Goal: Find specific page/section: Find specific page/section

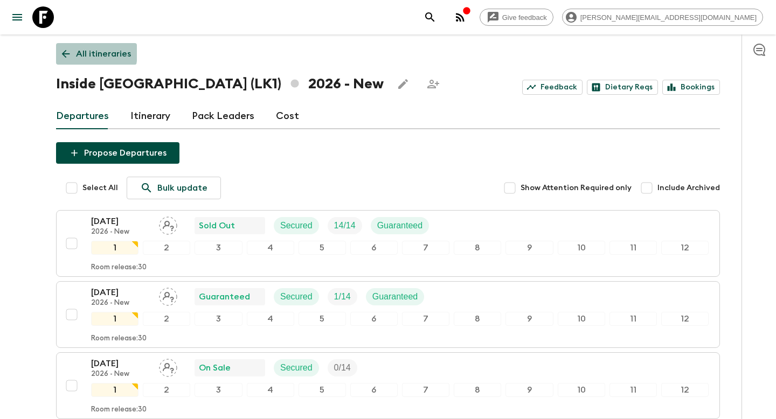
click at [60, 52] on icon at bounding box center [66, 54] width 12 height 12
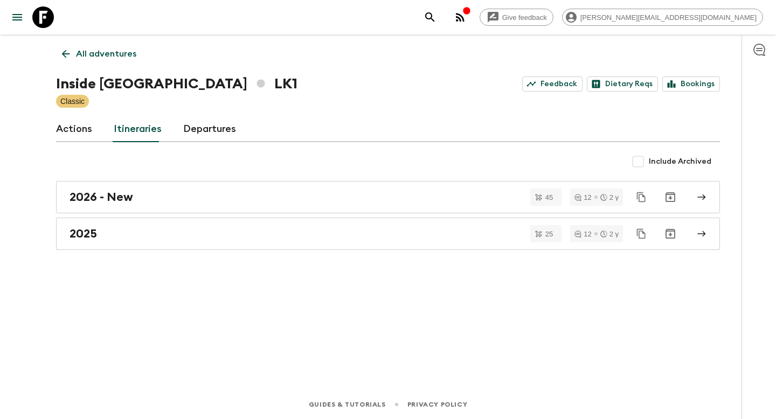
click at [466, 16] on icon "button" at bounding box center [460, 17] width 13 height 13
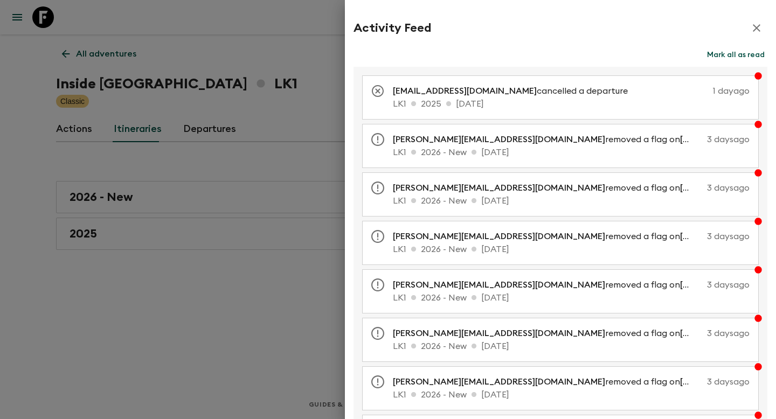
click at [752, 22] on icon "button" at bounding box center [756, 28] width 13 height 13
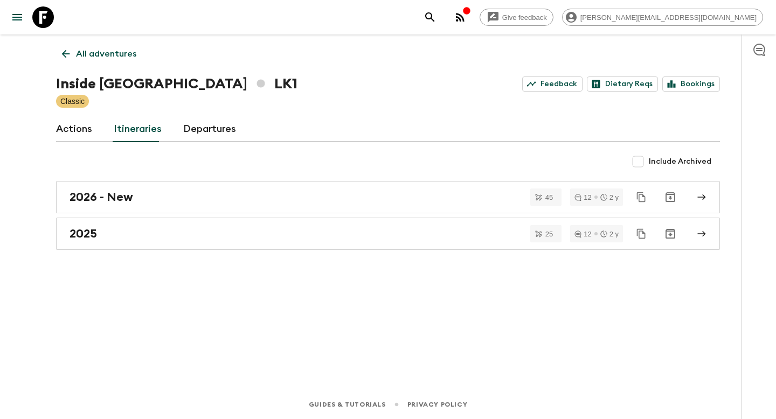
click at [436, 11] on icon "search adventures" at bounding box center [429, 17] width 13 height 13
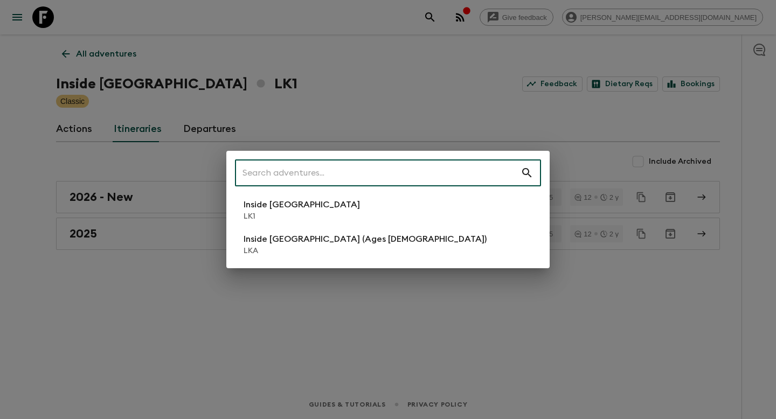
click at [303, 173] on input "text" at bounding box center [377, 173] width 285 height 30
click at [56, 58] on div "​ Inside [GEOGRAPHIC_DATA] LK1 Inside [GEOGRAPHIC_DATA] (Ages [DEMOGRAPHIC_DATA…" at bounding box center [388, 209] width 776 height 419
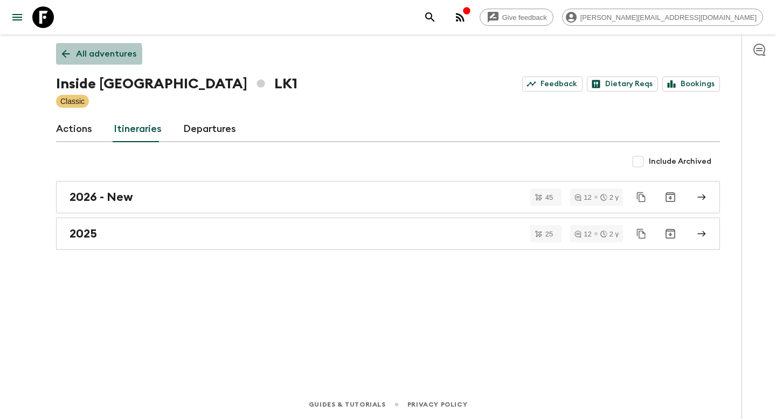
click at [68, 58] on icon at bounding box center [66, 54] width 12 height 12
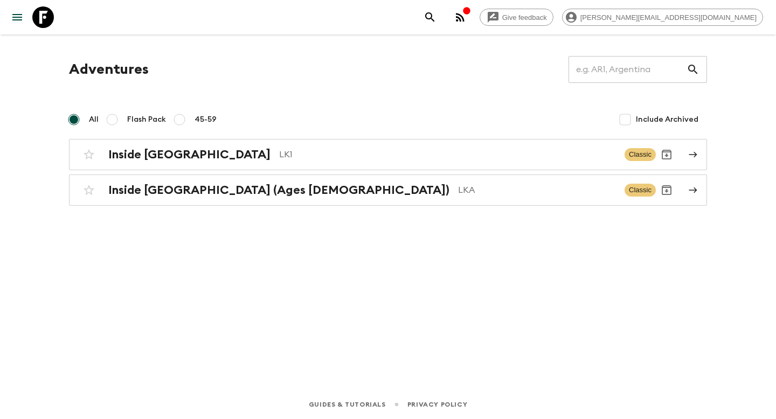
click at [24, 26] on div at bounding box center [35, 17] width 45 height 30
click at [22, 23] on icon "menu" at bounding box center [17, 17] width 13 height 13
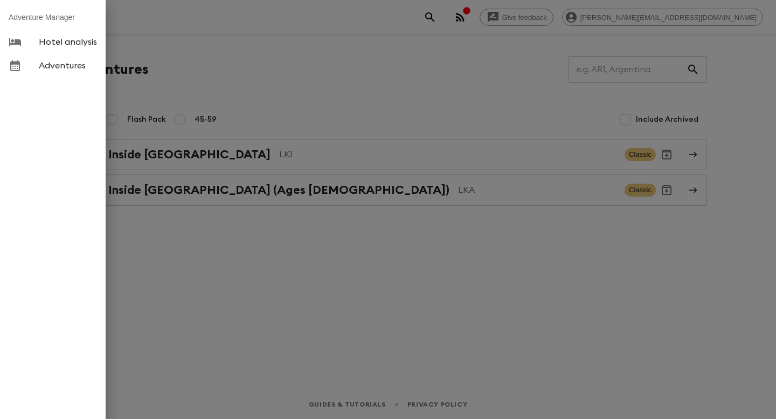
click at [80, 47] on link "Hotel analysis" at bounding box center [53, 42] width 106 height 24
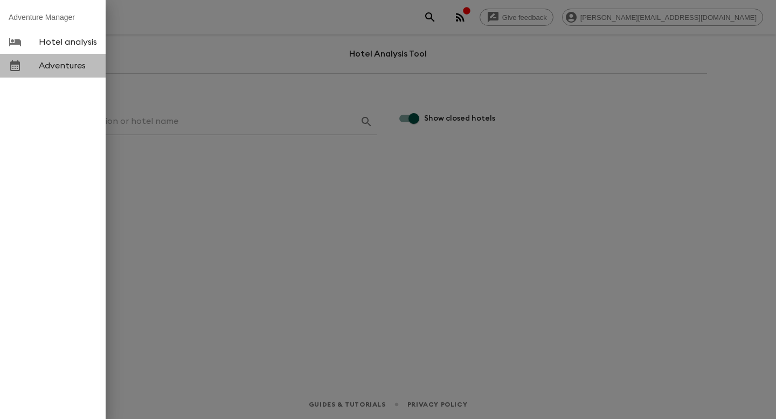
click at [90, 73] on link "Adventures" at bounding box center [53, 66] width 106 height 24
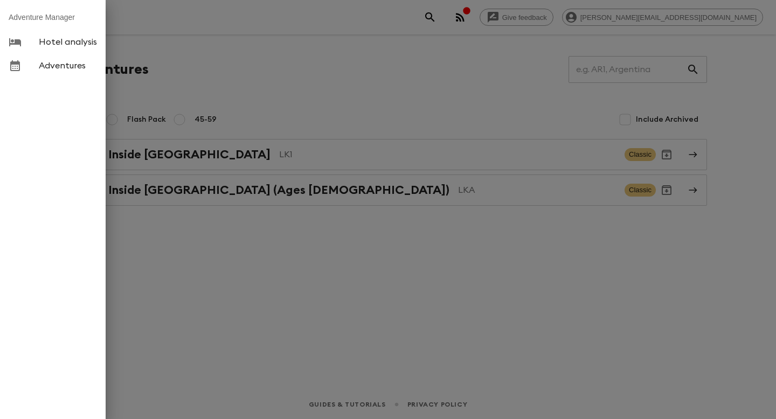
click at [518, 79] on div at bounding box center [388, 209] width 776 height 419
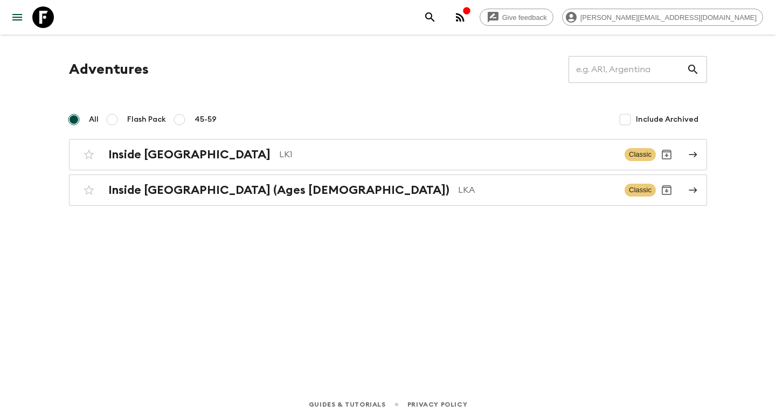
click at [466, 18] on icon "button" at bounding box center [460, 17] width 13 height 13
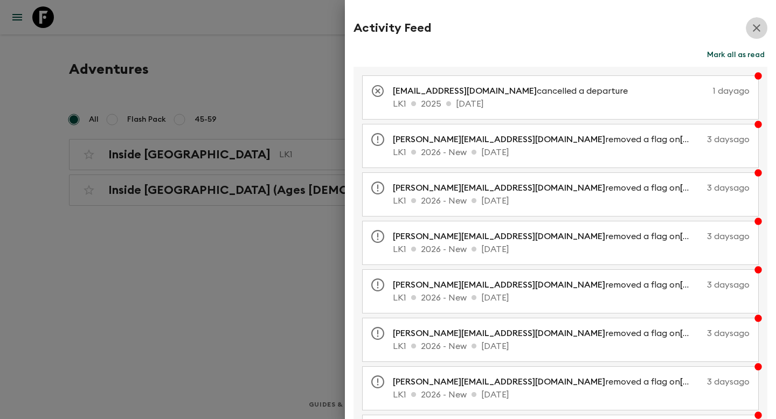
click at [760, 33] on icon "button" at bounding box center [756, 28] width 13 height 13
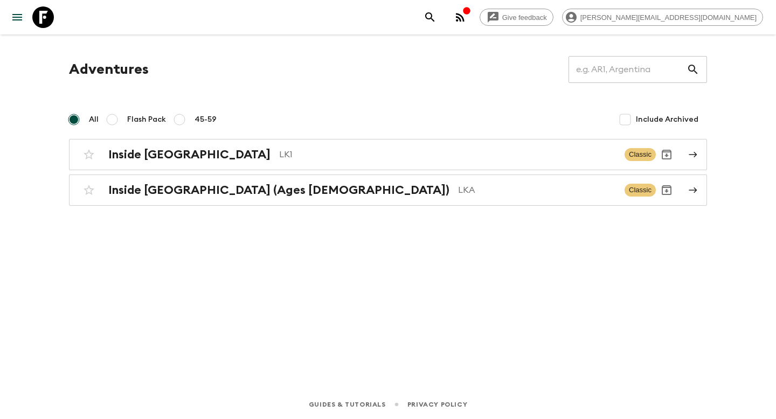
click at [690, 79] on div "​" at bounding box center [637, 69] width 138 height 27
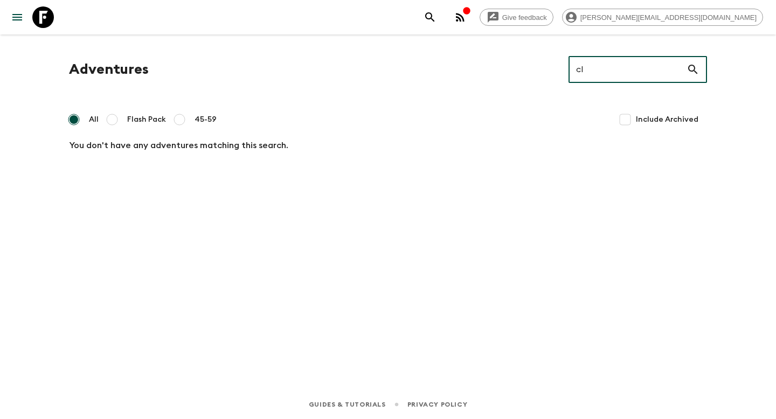
type input "c"
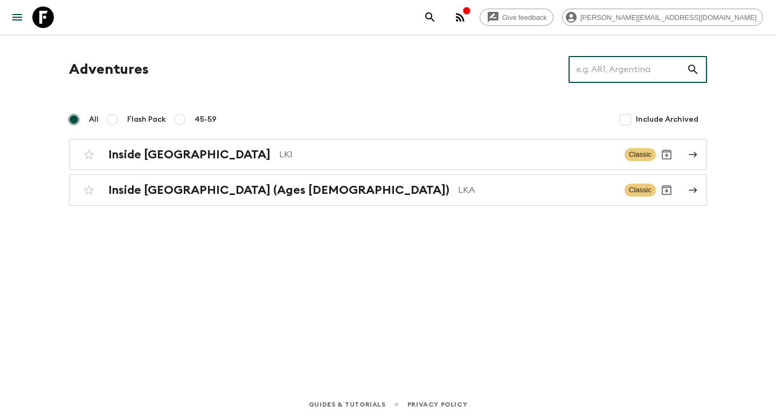
click at [434, 19] on icon "search adventures" at bounding box center [429, 16] width 9 height 9
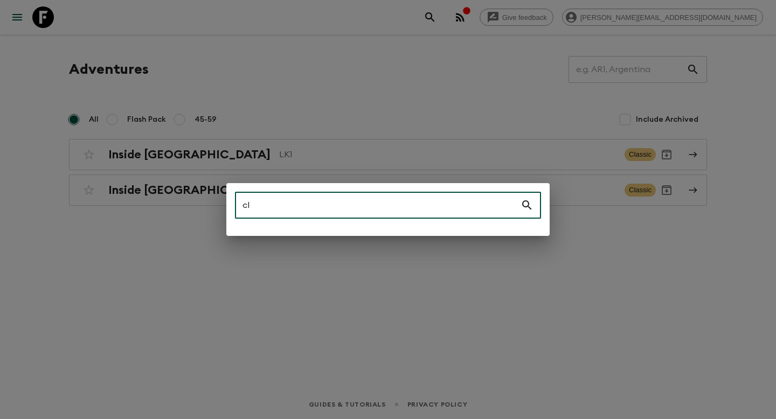
type input "c"
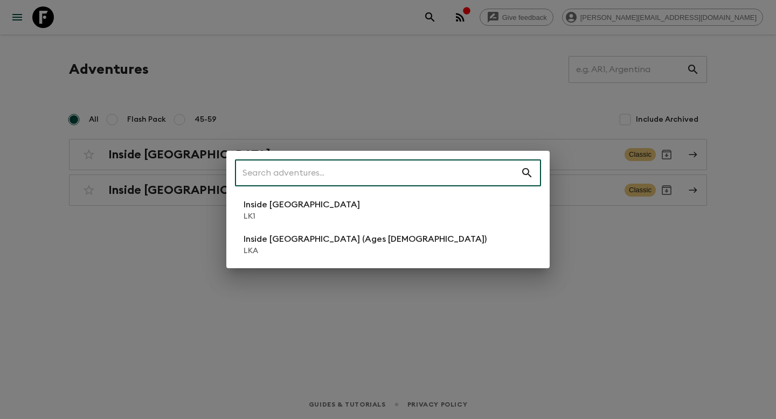
click at [581, 264] on div "​ Inside [GEOGRAPHIC_DATA] LK1 Inside [GEOGRAPHIC_DATA] (Ages [DEMOGRAPHIC_DATA…" at bounding box center [388, 209] width 776 height 419
